Goal: Task Accomplishment & Management: Manage account settings

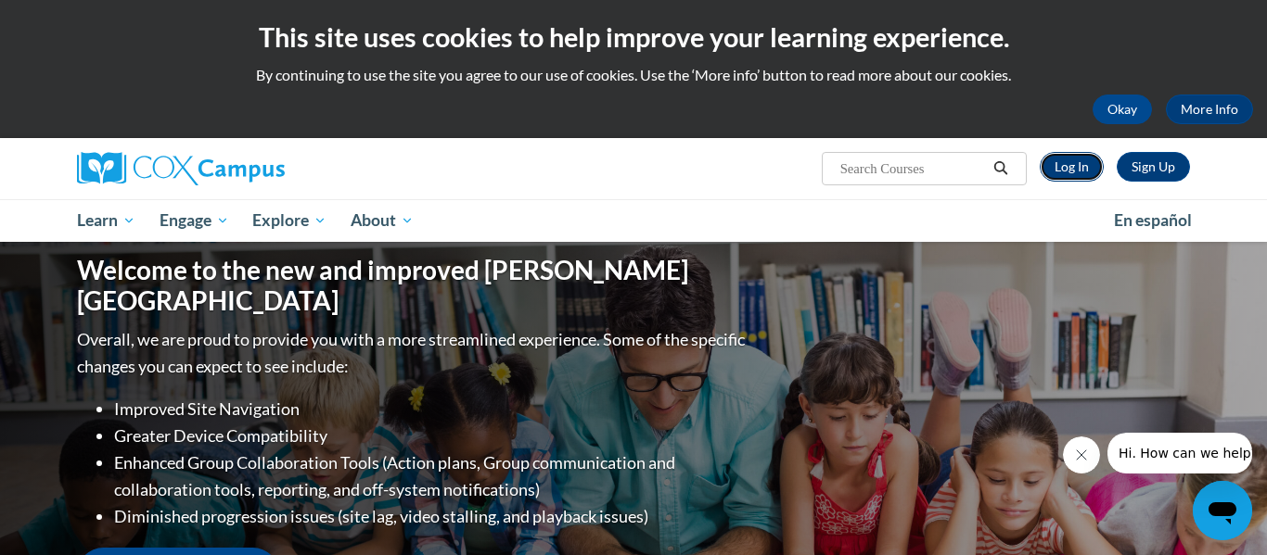
click at [1083, 168] on link "Log In" at bounding box center [1071, 167] width 64 height 30
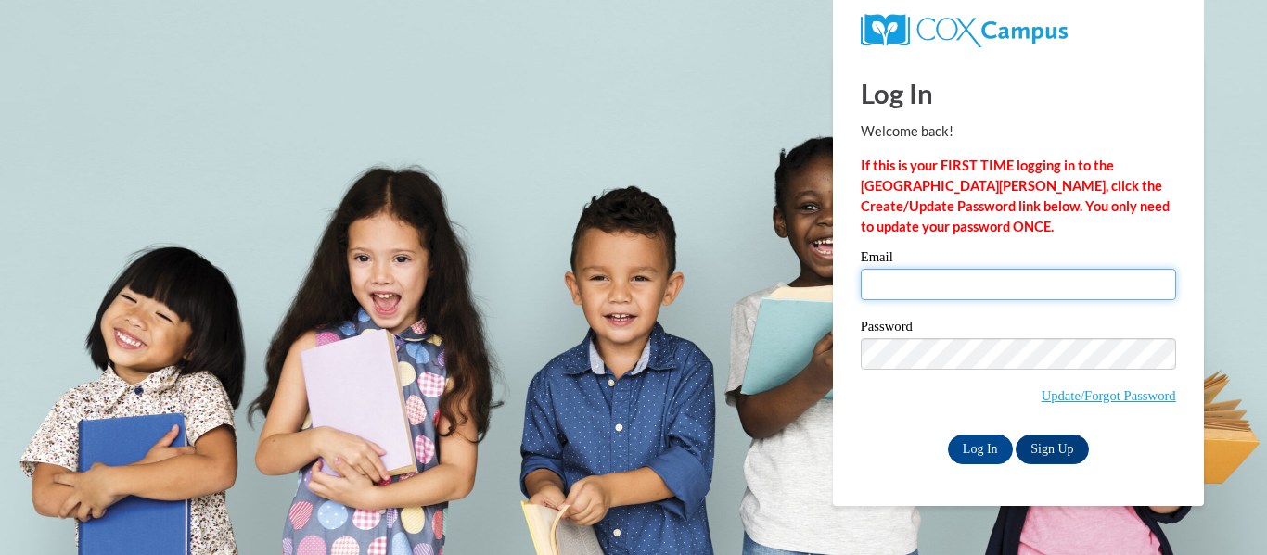
click at [953, 279] on input "Email" at bounding box center [1018, 285] width 315 height 32
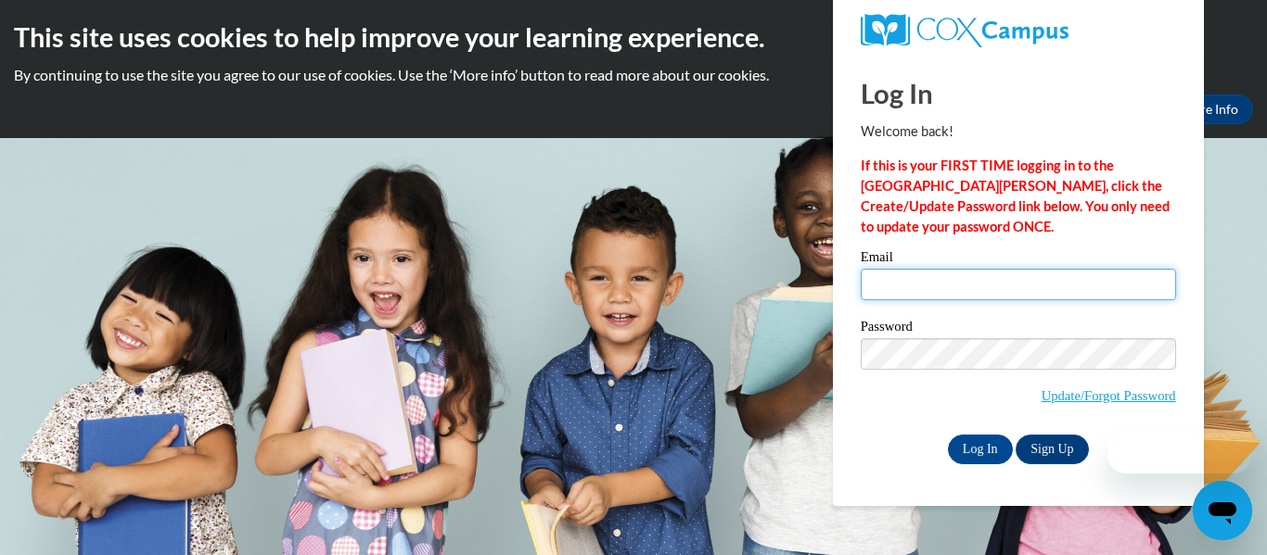
type input "[EMAIL_ADDRESS][DOMAIN_NAME]"
click at [973, 331] on label "Password" at bounding box center [1018, 329] width 315 height 19
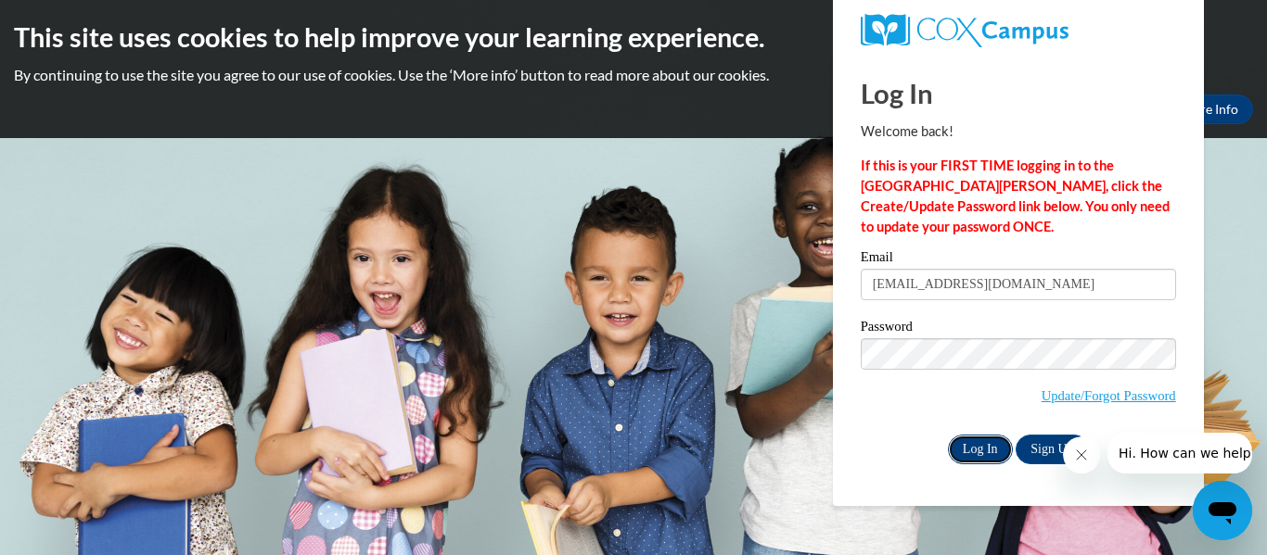
click at [985, 454] on input "Log In" at bounding box center [980, 450] width 65 height 30
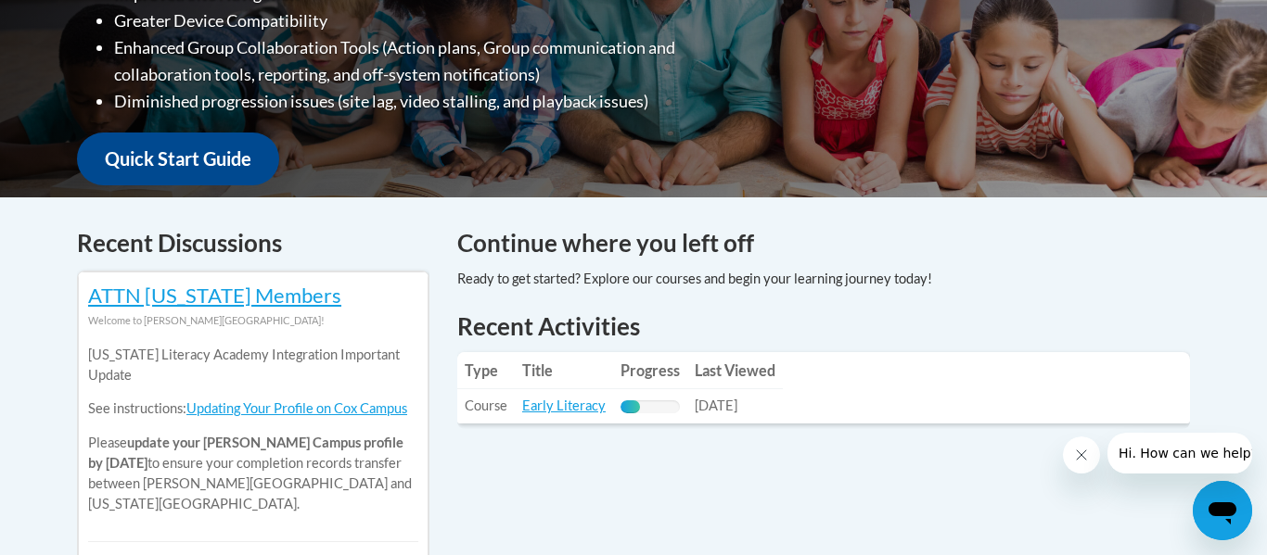
scroll to position [641, 0]
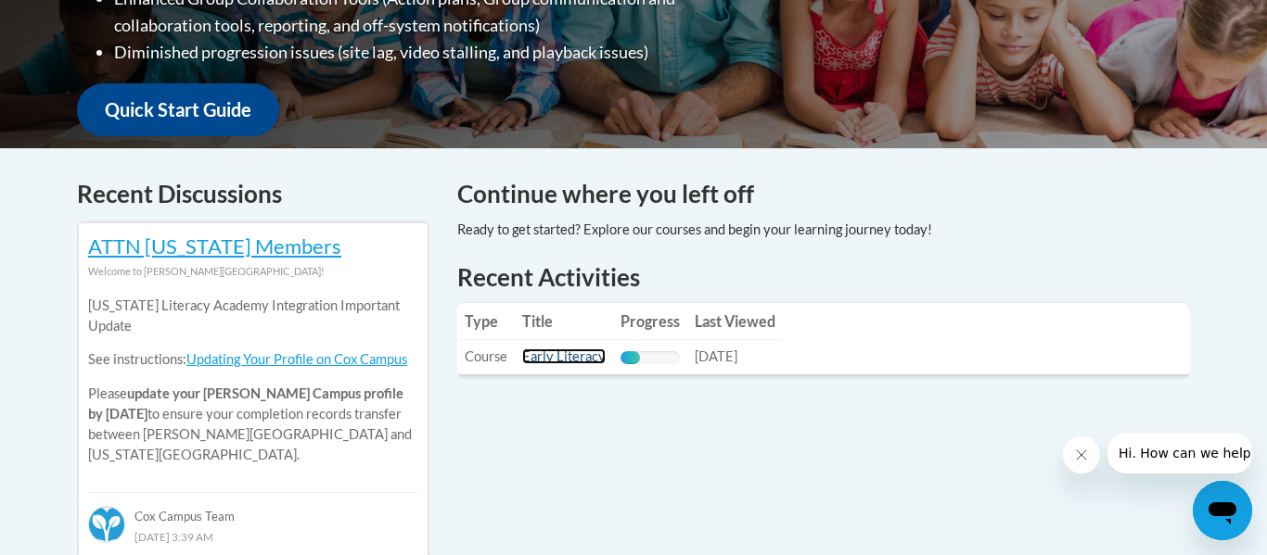
click at [574, 360] on link "Early Literacy" at bounding box center [563, 357] width 83 height 16
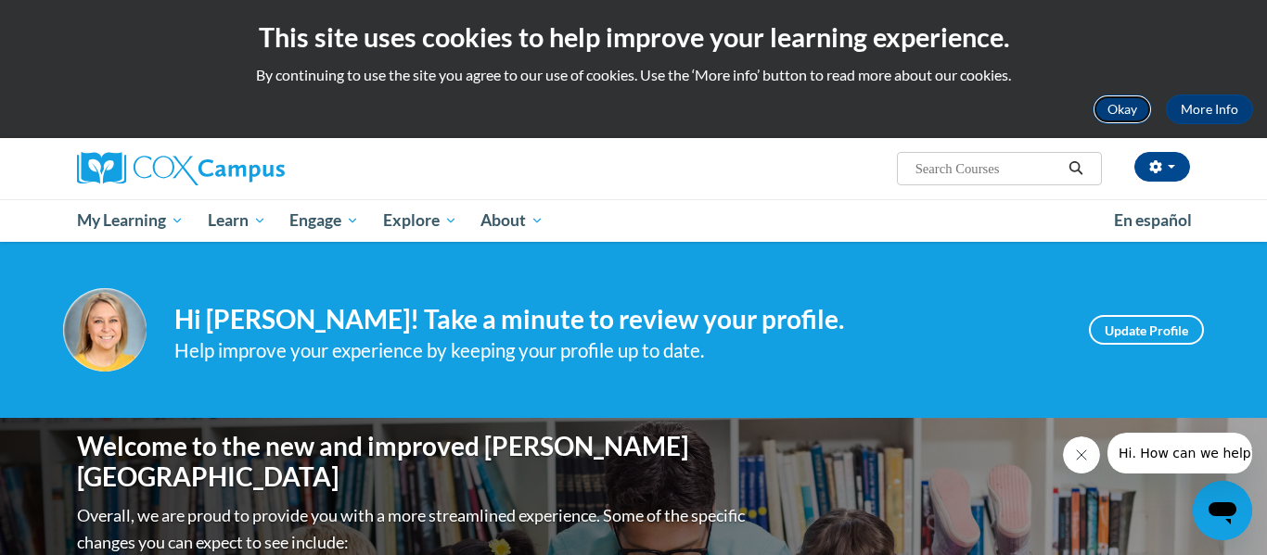
click at [1120, 110] on button "Okay" at bounding box center [1121, 110] width 59 height 30
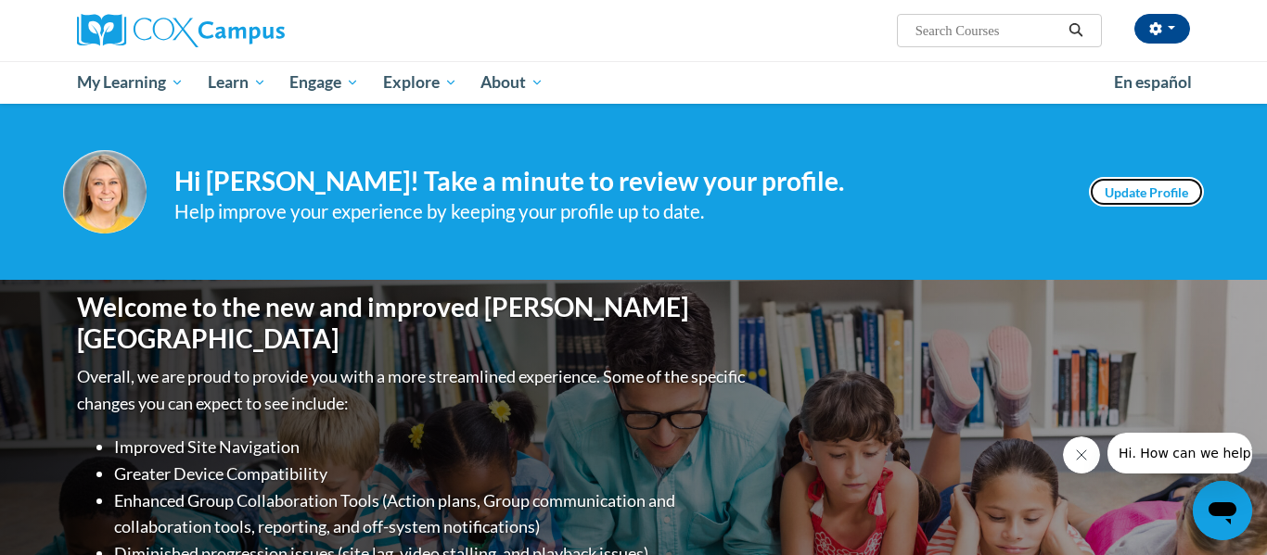
click at [1181, 202] on link "Update Profile" at bounding box center [1146, 192] width 115 height 30
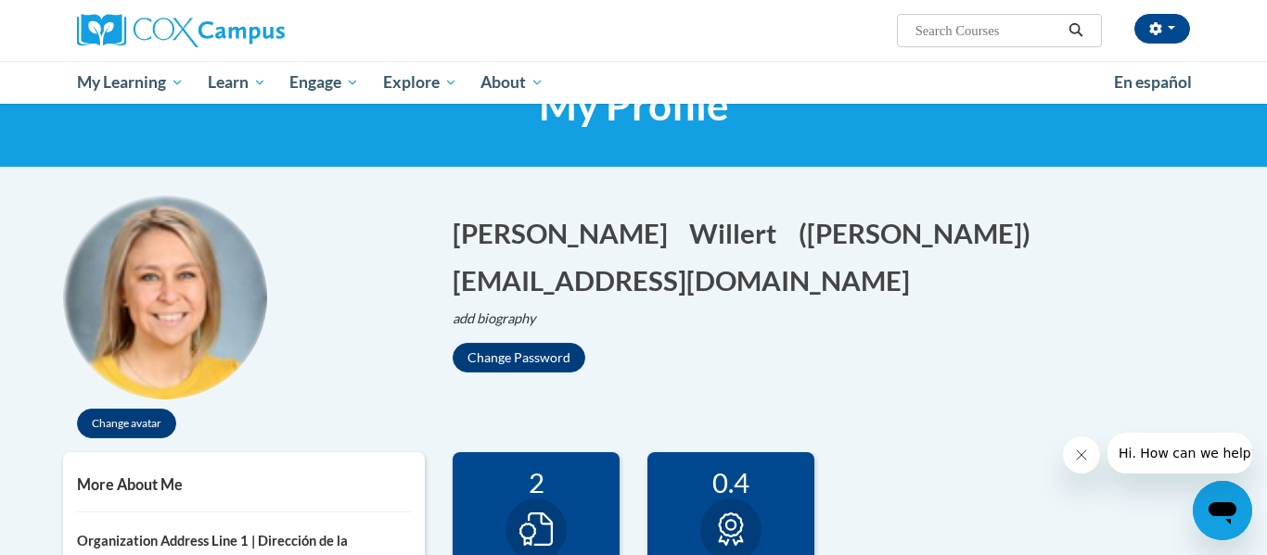
scroll to position [131, 0]
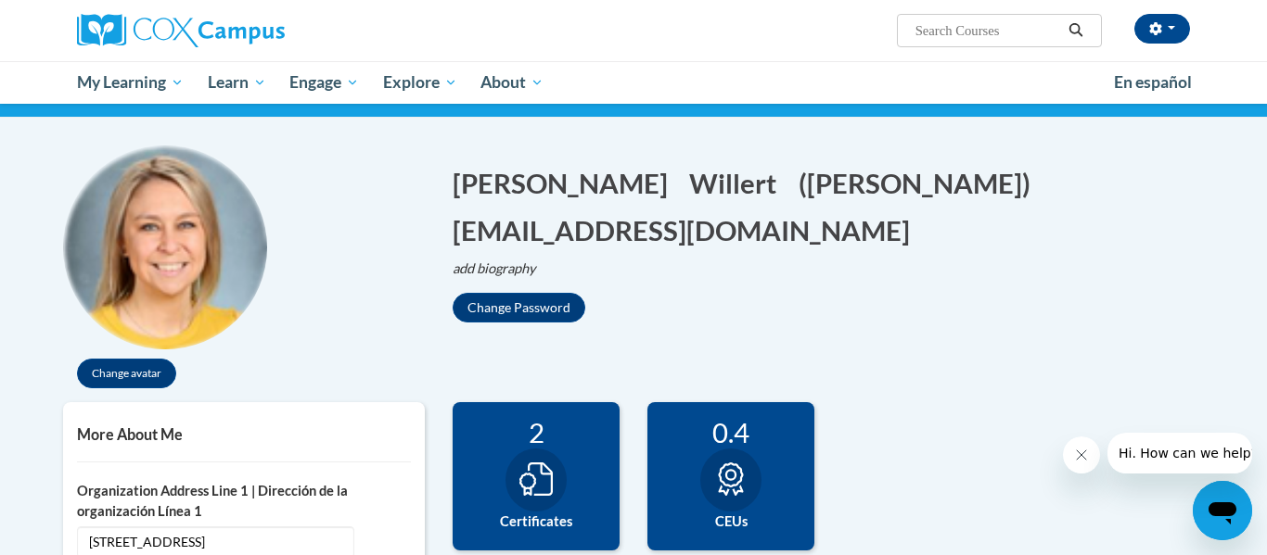
click at [151, 289] on img at bounding box center [165, 248] width 204 height 204
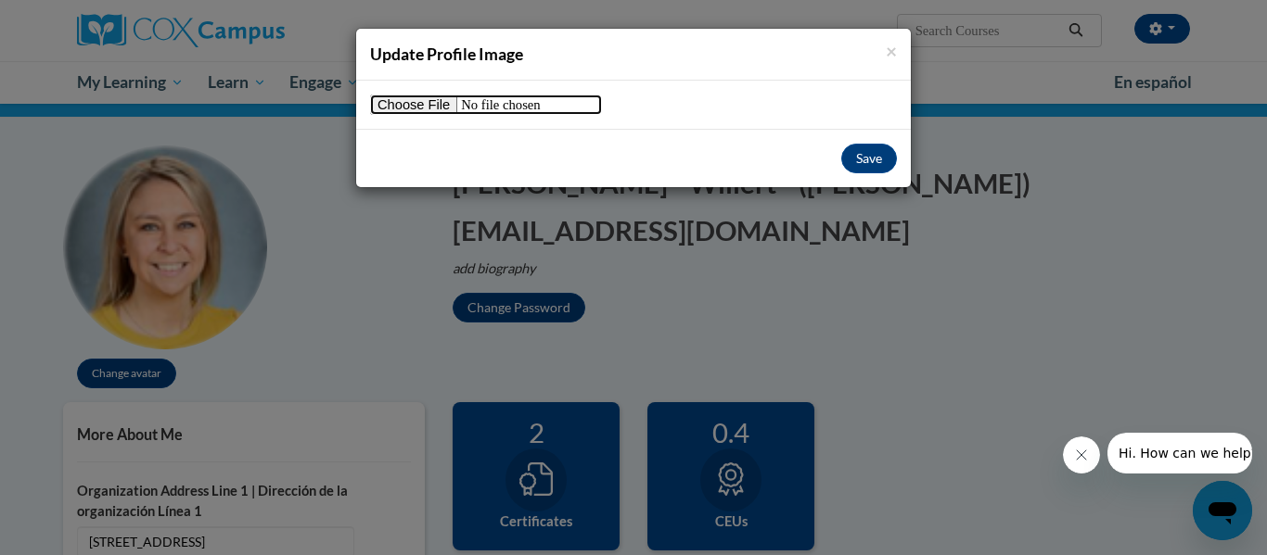
click at [400, 101] on input "file" at bounding box center [486, 105] width 232 height 20
type input "C:\fakepath\2008584716645385173.JPG"
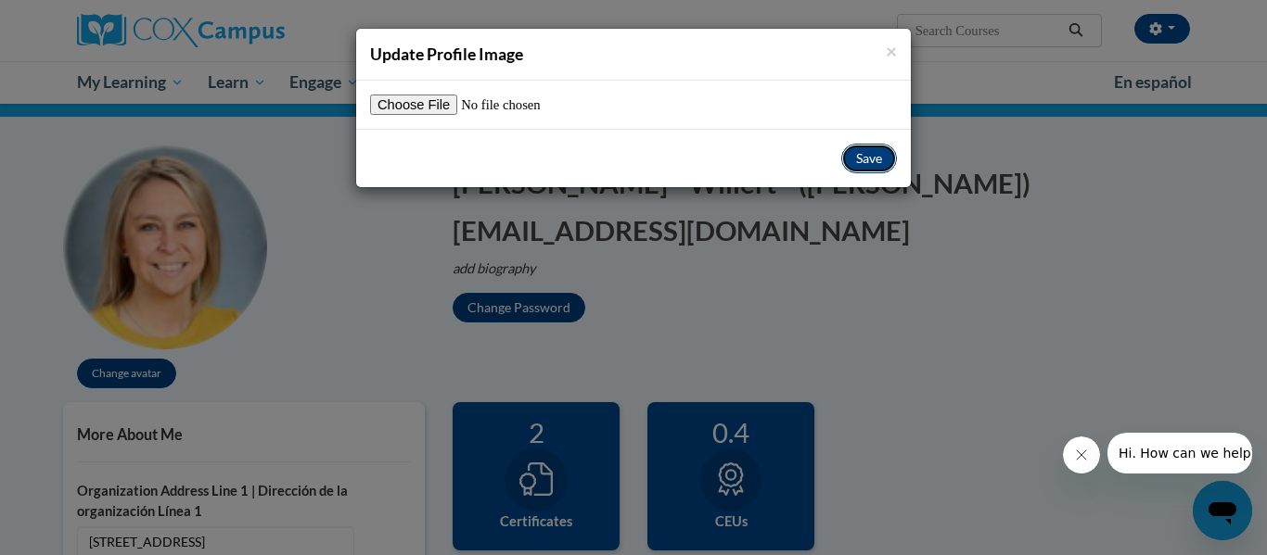
click at [857, 162] on button "Save" at bounding box center [869, 159] width 56 height 30
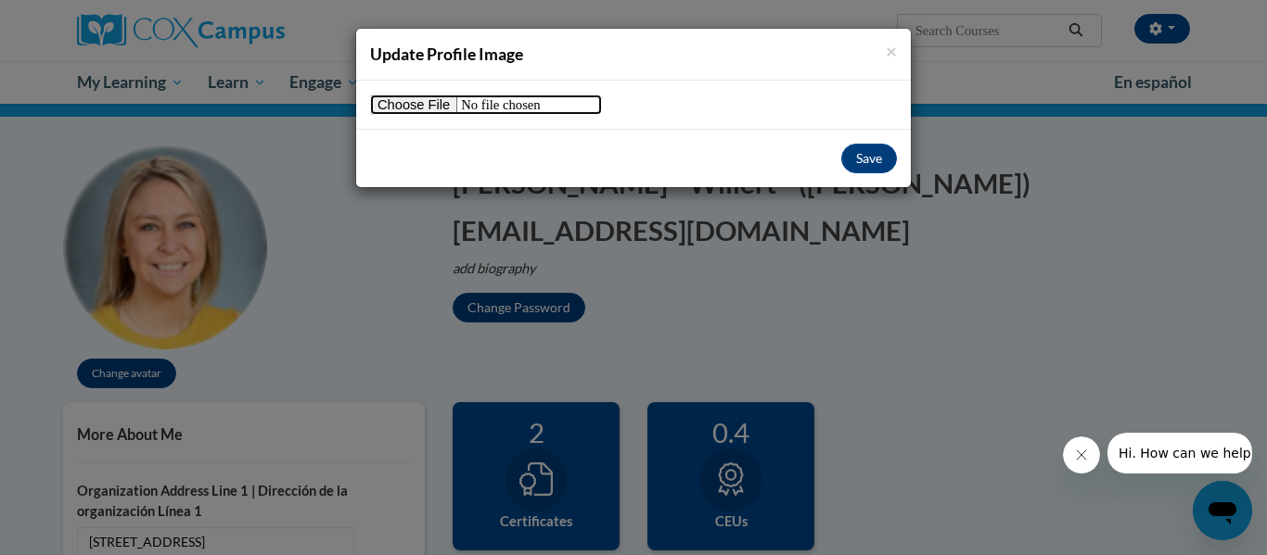
click at [445, 114] on input "file" at bounding box center [486, 105] width 232 height 20
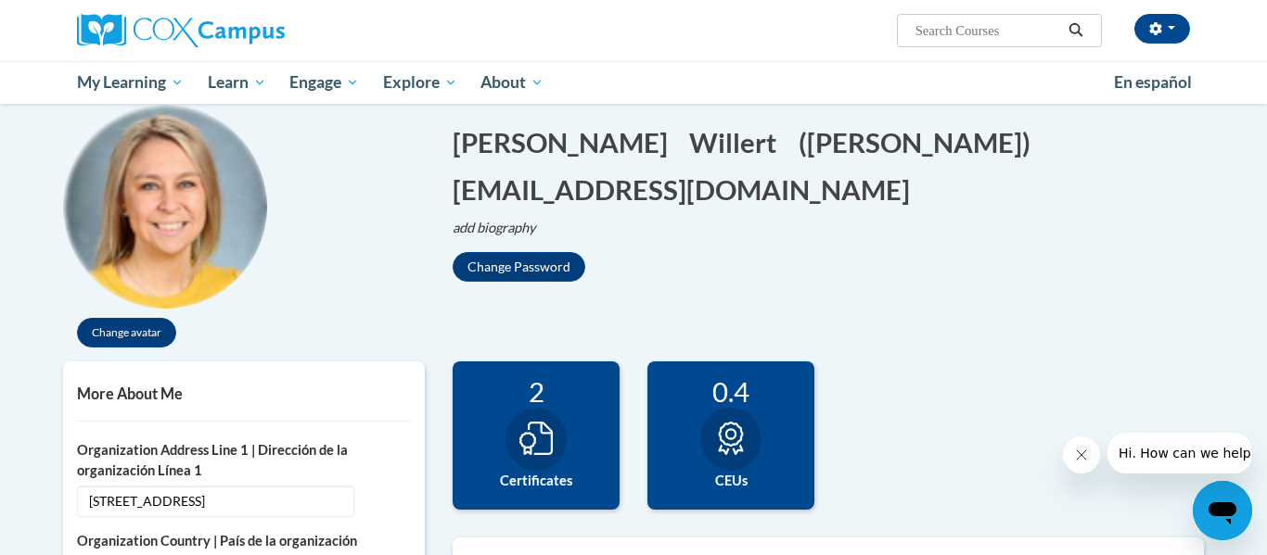
scroll to position [131, 0]
click at [124, 331] on button "Change avatar" at bounding box center [126, 333] width 99 height 30
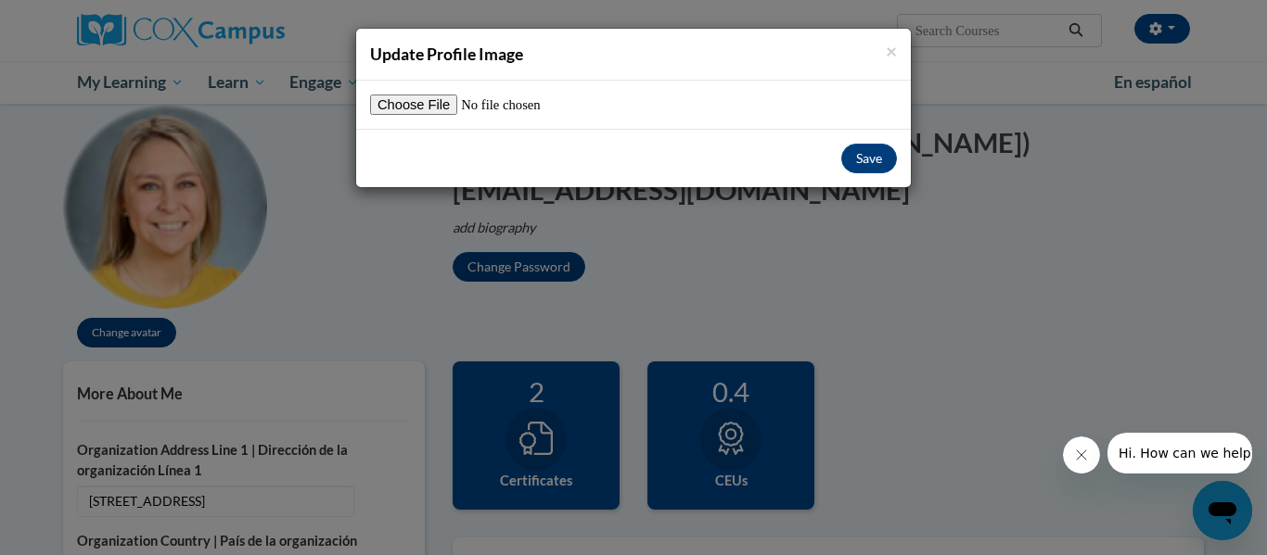
scroll to position [131, 0]
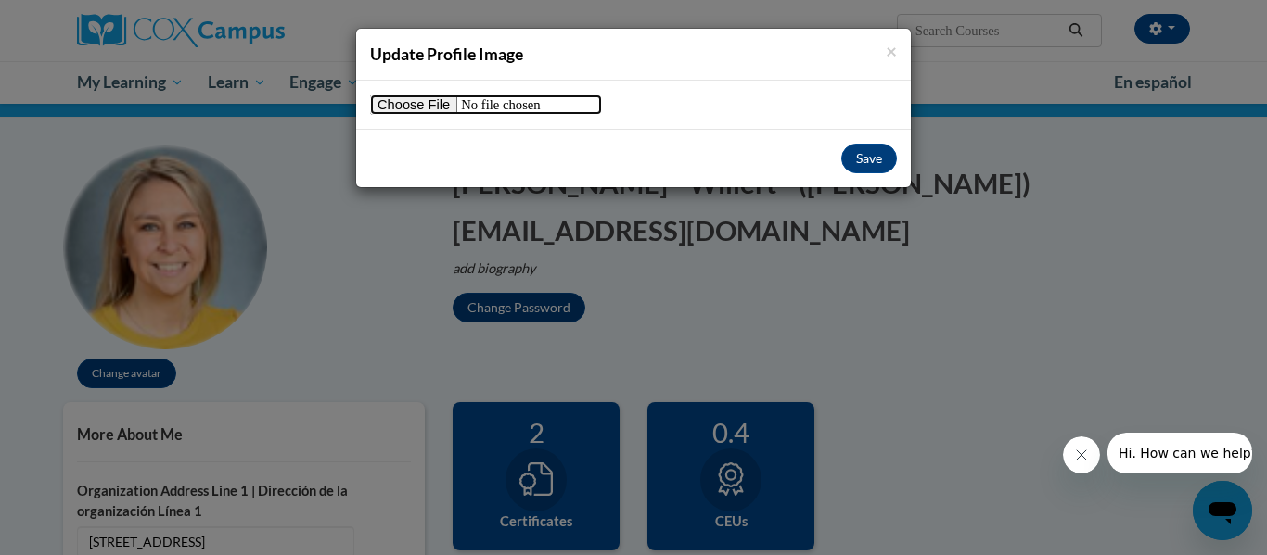
click at [412, 114] on input "file" at bounding box center [486, 105] width 232 height 20
click at [891, 52] on span "×" at bounding box center [891, 50] width 11 height 23
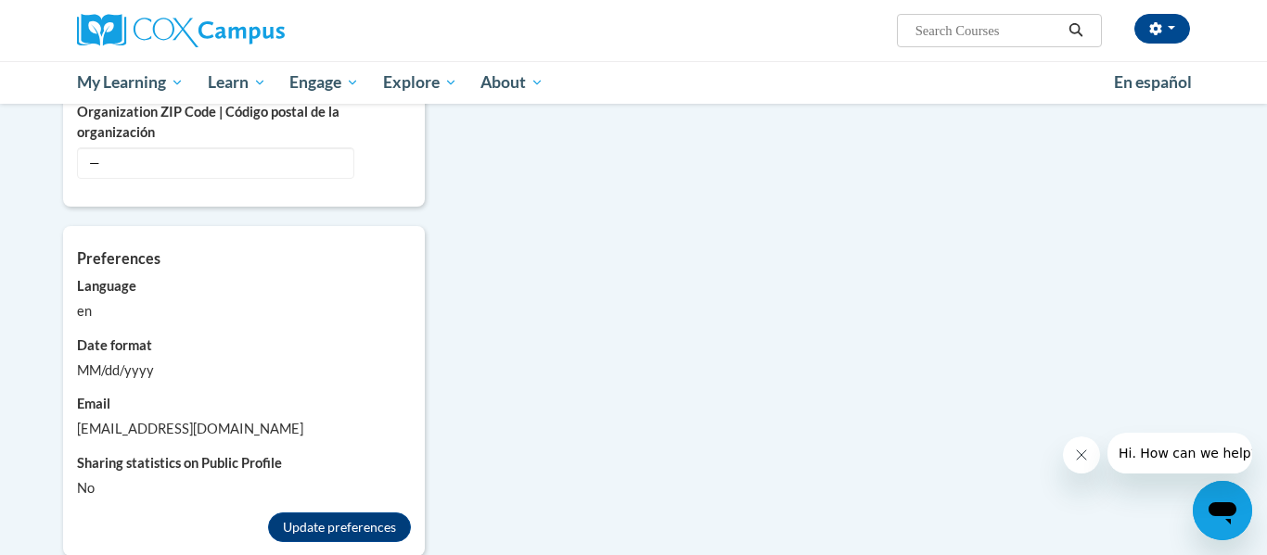
scroll to position [0, 0]
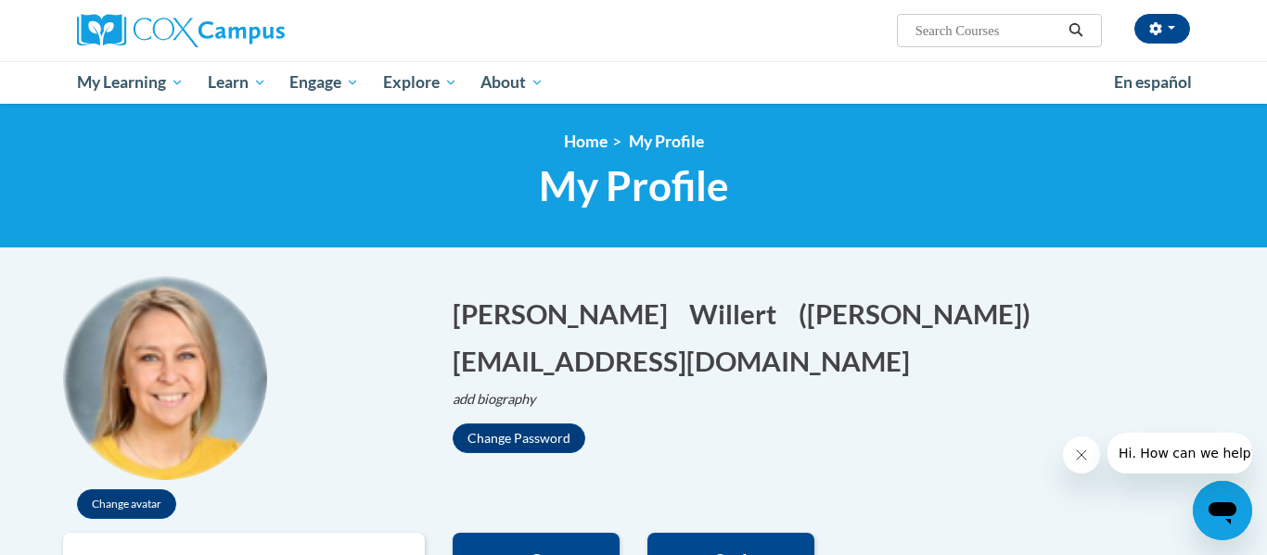
click at [190, 383] on img at bounding box center [165, 378] width 204 height 204
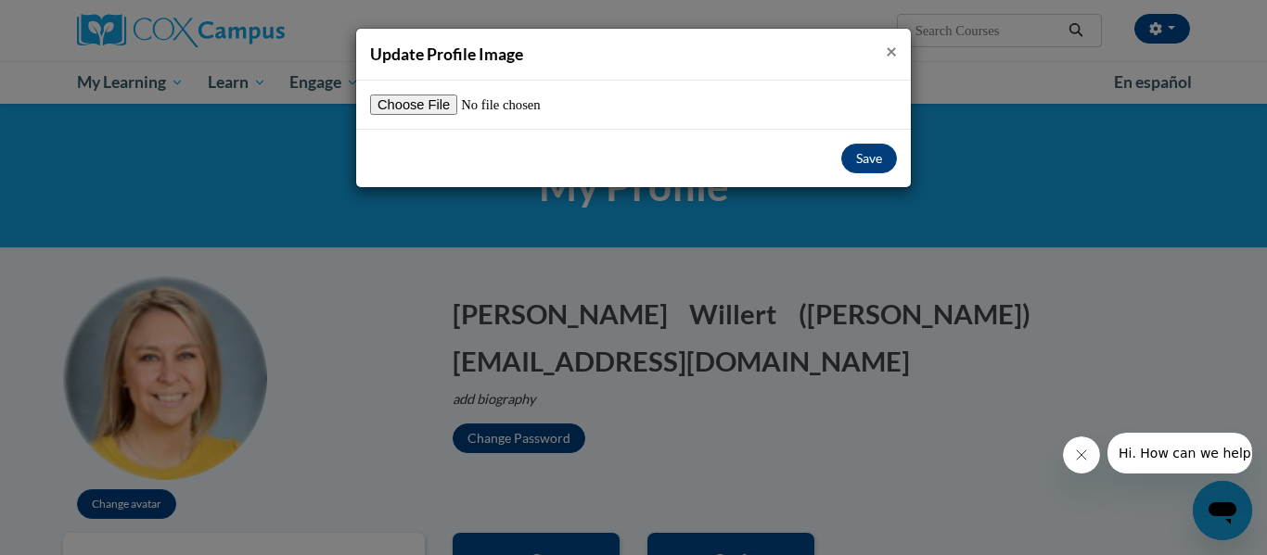
click at [891, 56] on span "×" at bounding box center [891, 50] width 11 height 23
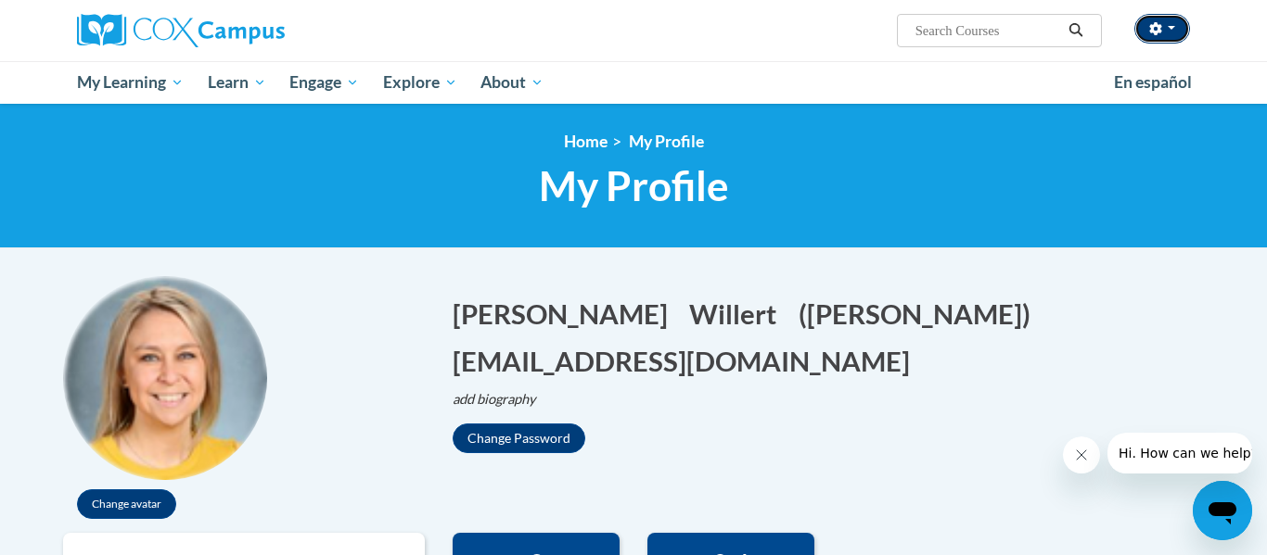
click at [1151, 27] on icon "button" at bounding box center [1155, 28] width 12 height 13
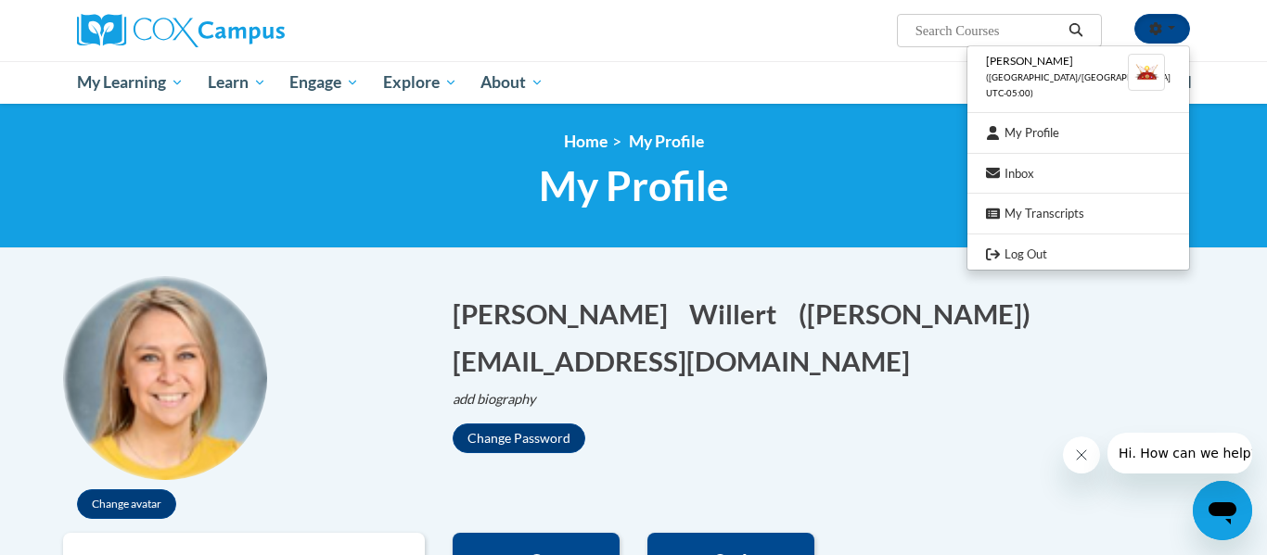
click at [1146, 74] on img at bounding box center [1146, 72] width 37 height 37
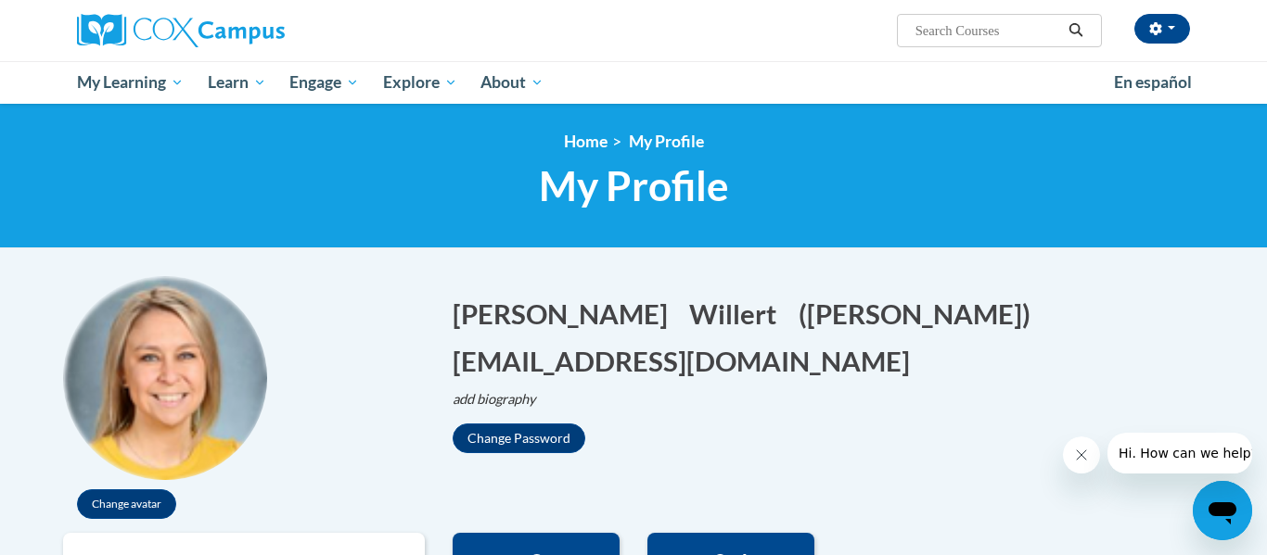
click at [1148, 11] on div "Brittney Willert (America/Chicago UTC-05:00) My Profile Inbox My Transcripts Lo…" at bounding box center [823, 23] width 760 height 47
click at [1163, 35] on button "button" at bounding box center [1162, 29] width 56 height 30
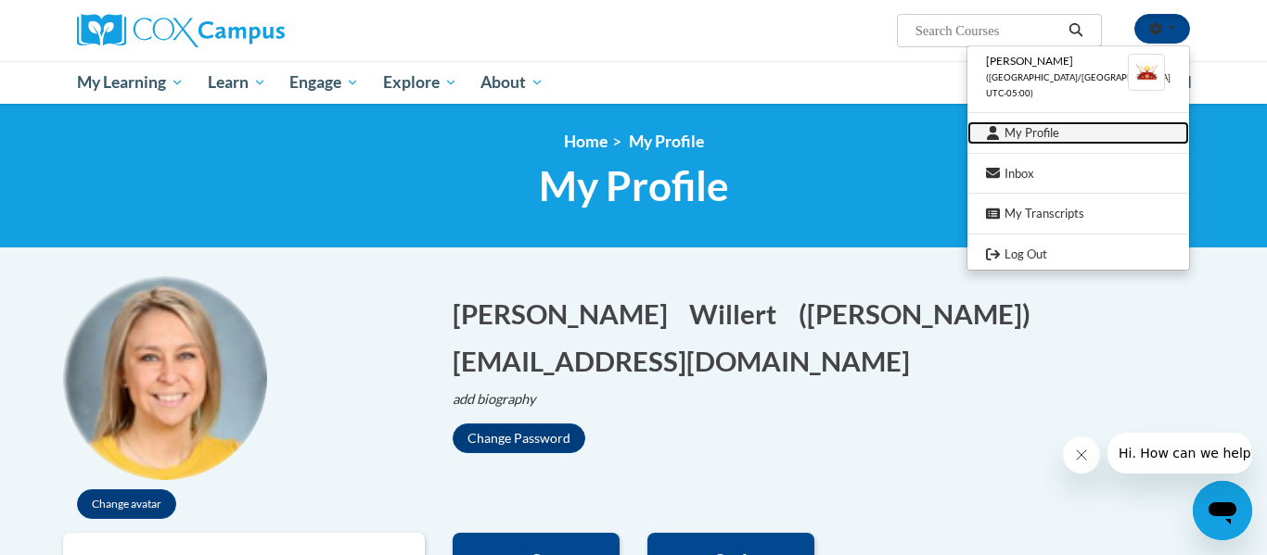
click at [1038, 127] on link "My Profile" at bounding box center [1078, 132] width 222 height 23
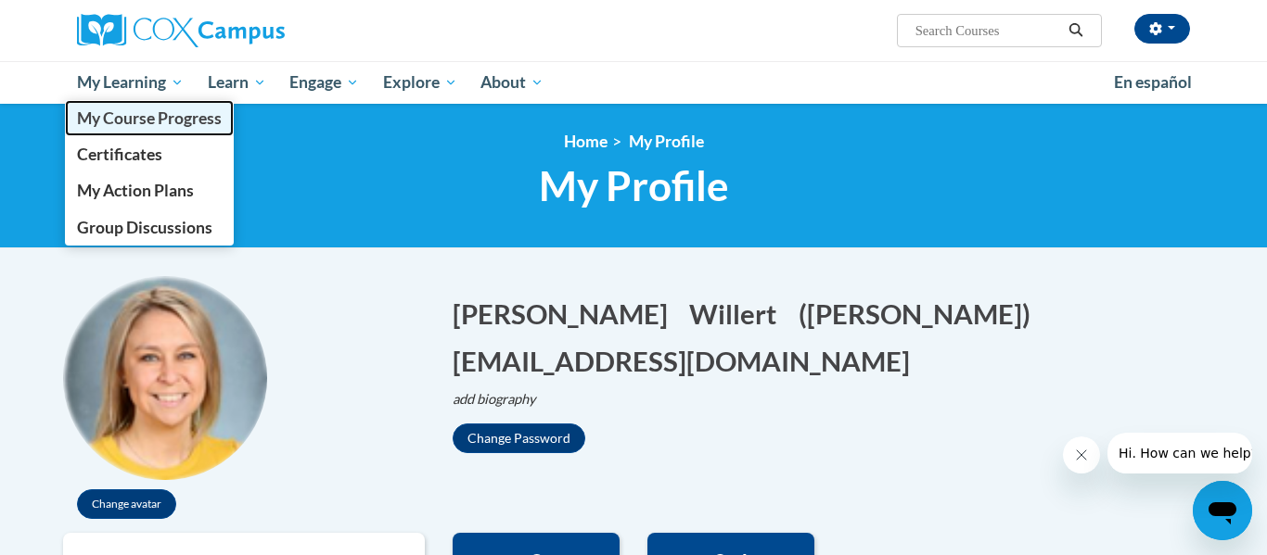
click at [125, 126] on span "My Course Progress" at bounding box center [149, 117] width 145 height 19
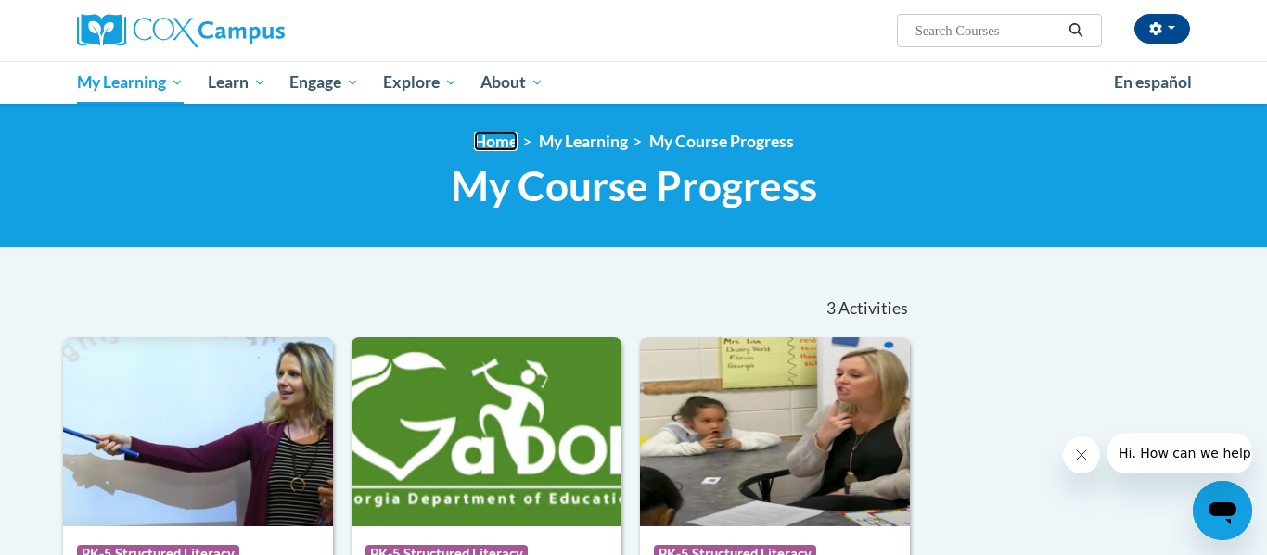
click at [508, 146] on link "Home" at bounding box center [496, 141] width 44 height 19
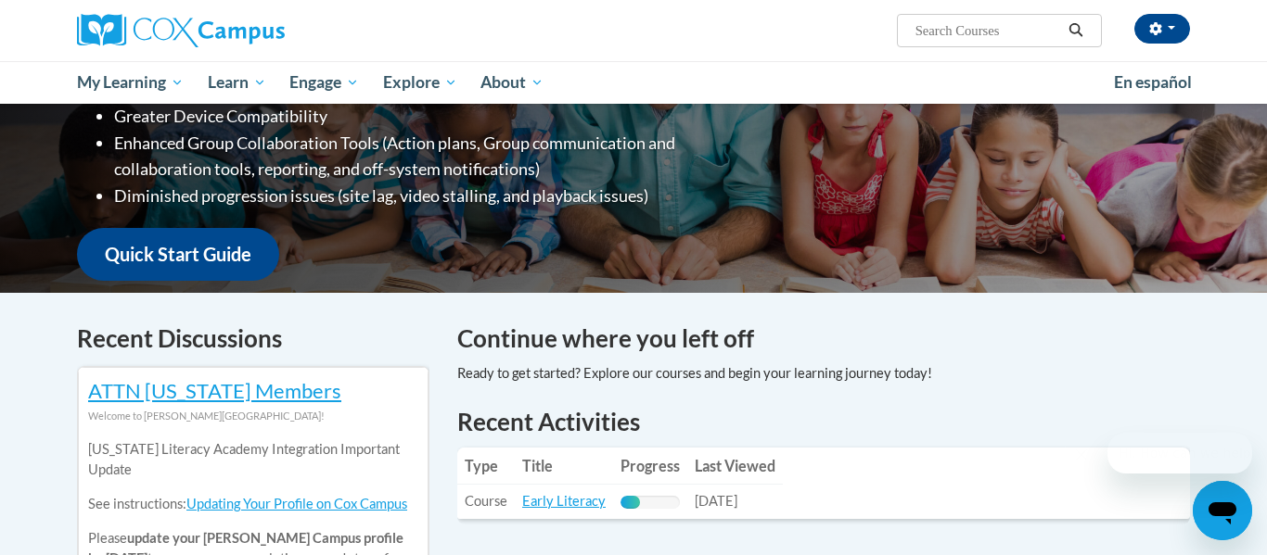
scroll to position [567, 0]
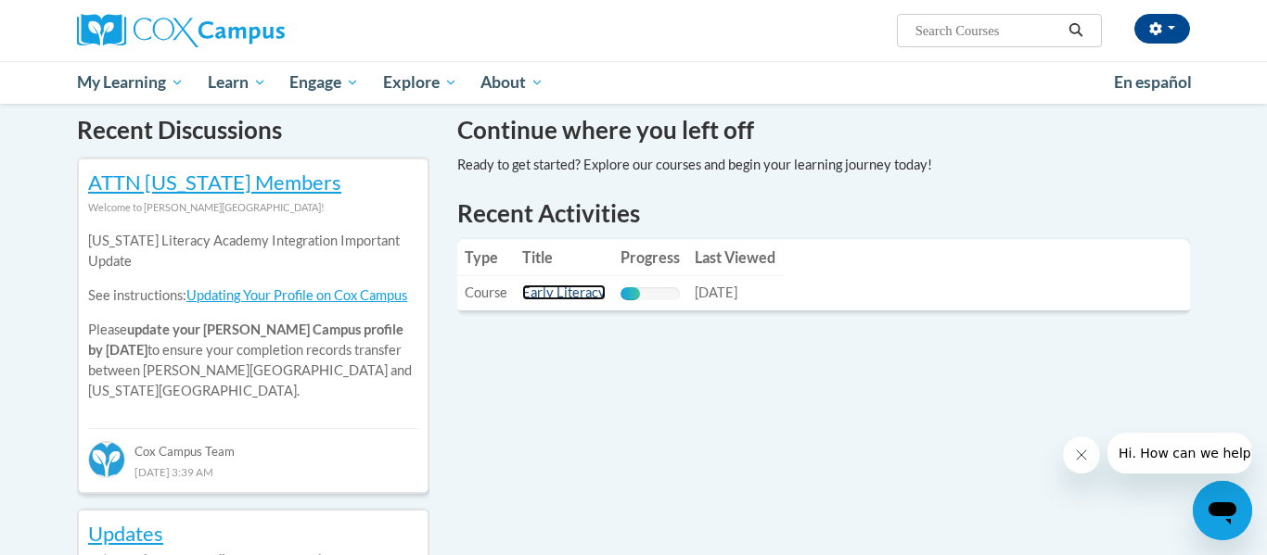
click at [565, 297] on link "Early Literacy" at bounding box center [563, 293] width 83 height 16
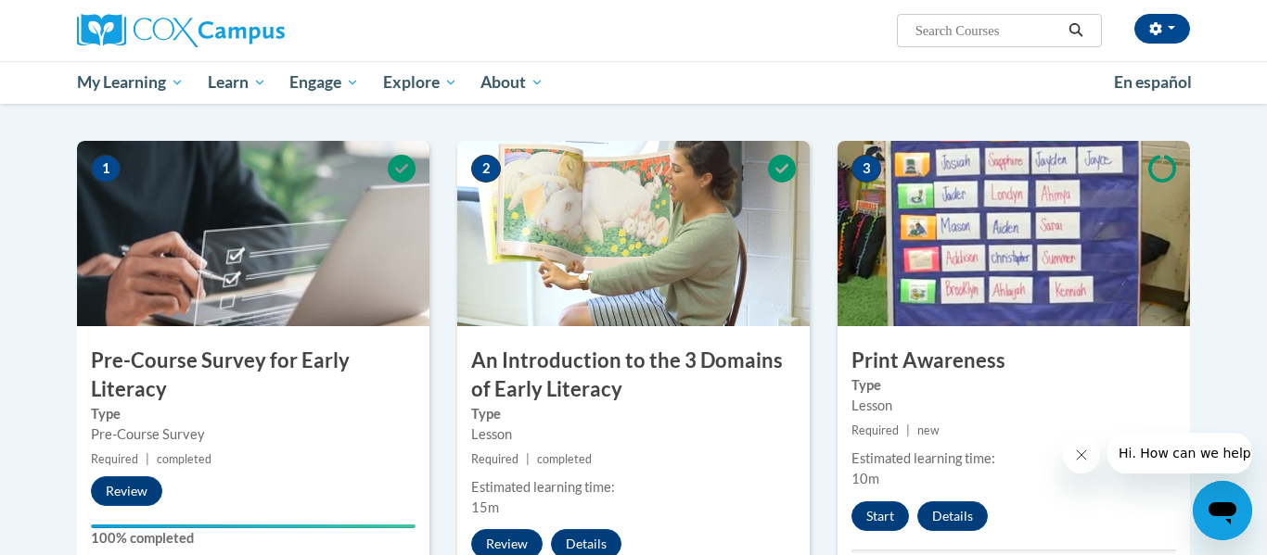
scroll to position [427, 0]
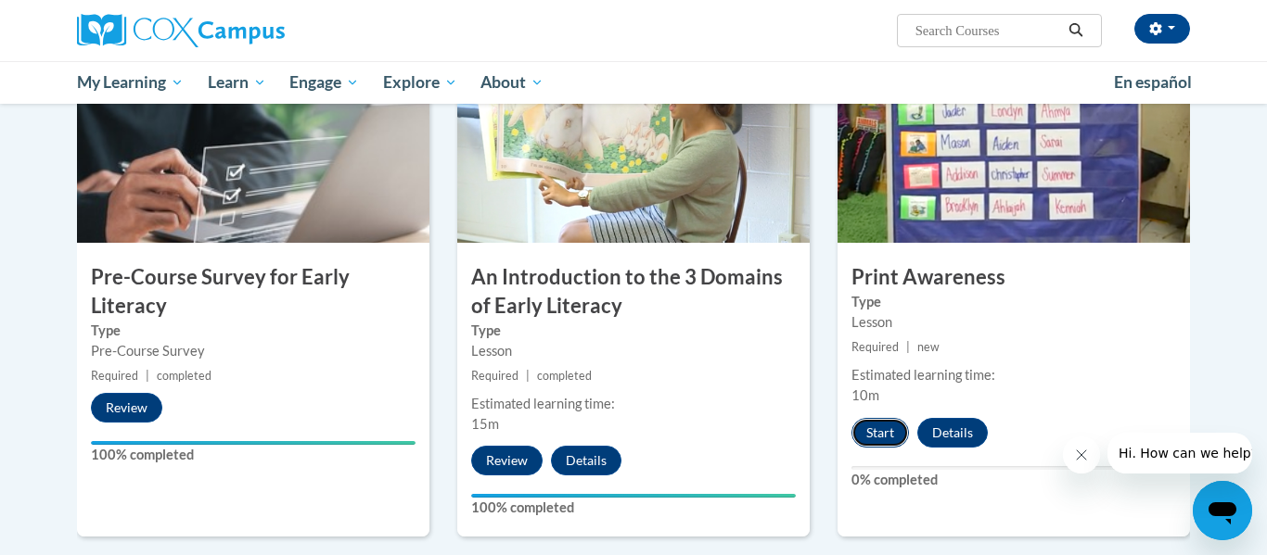
click at [887, 433] on button "Start" at bounding box center [879, 433] width 57 height 30
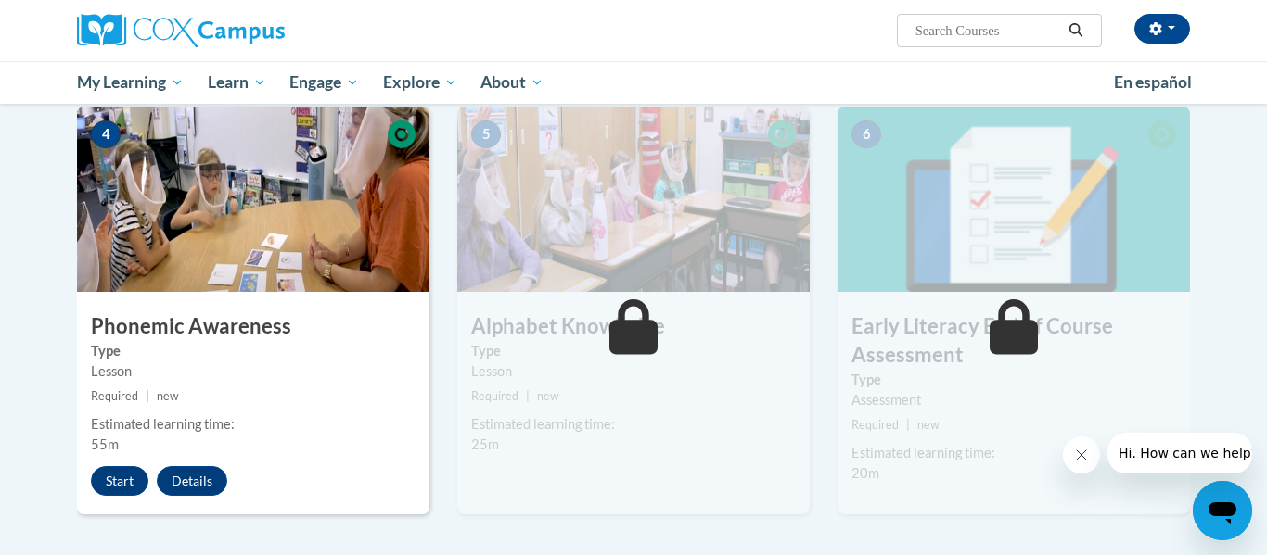
scroll to position [895, 0]
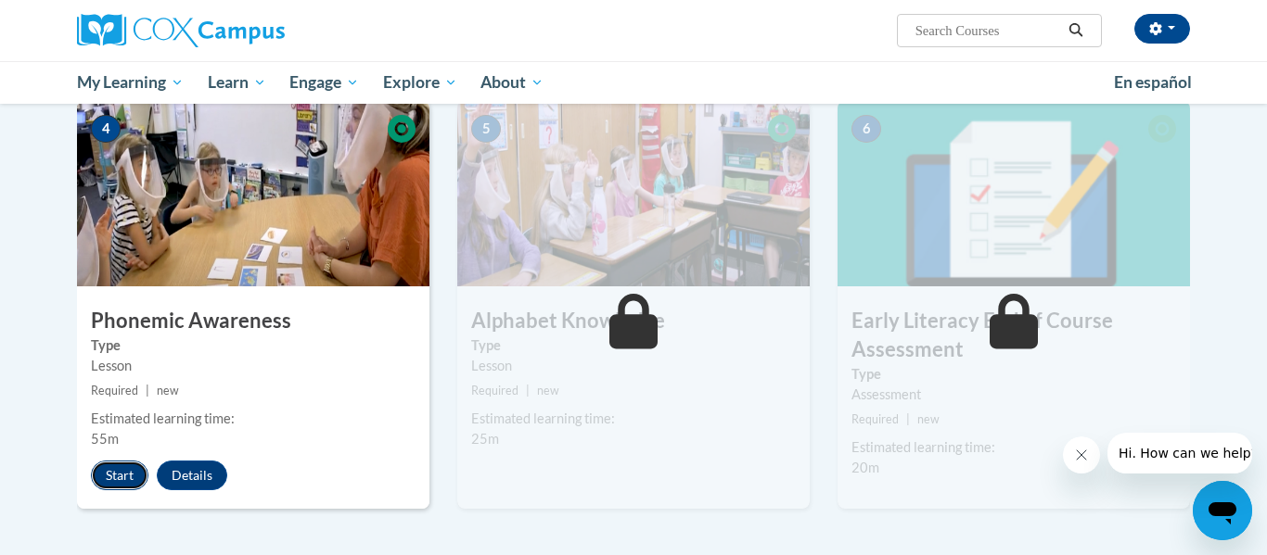
click at [114, 480] on button "Start" at bounding box center [119, 476] width 57 height 30
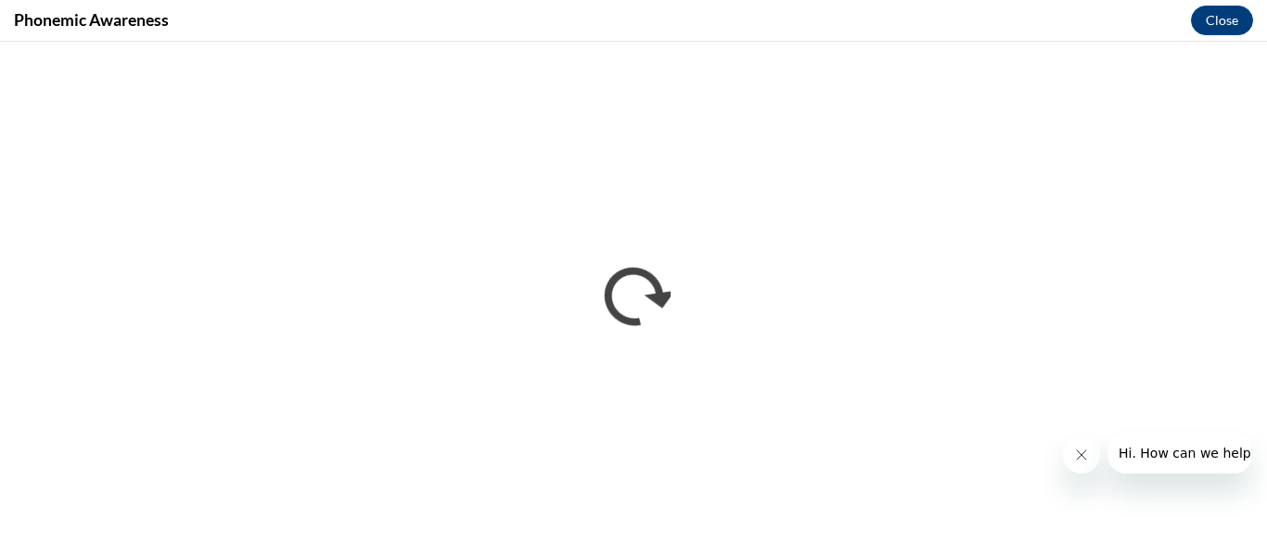
scroll to position [0, 0]
